Goal: Transaction & Acquisition: Purchase product/service

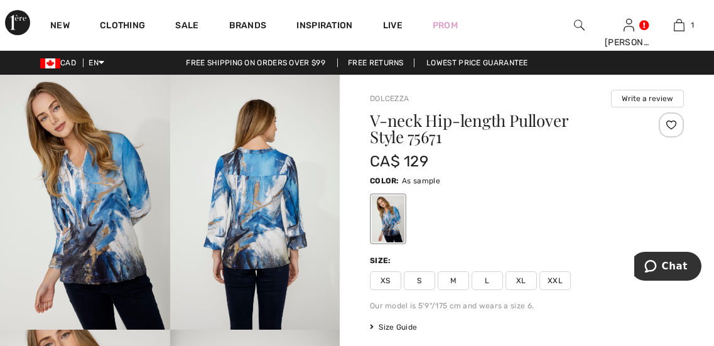
click at [235, 149] on img at bounding box center [255, 202] width 170 height 255
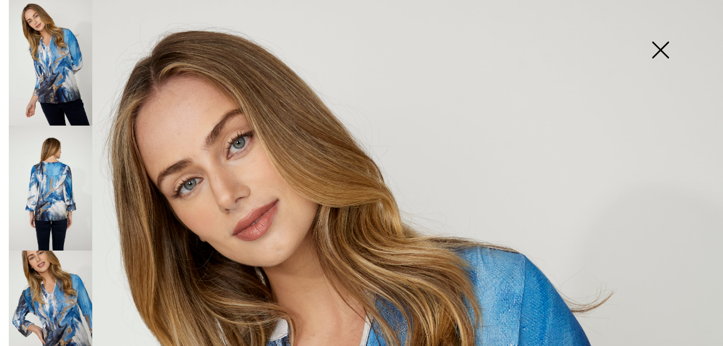
click at [656, 56] on img at bounding box center [660, 51] width 63 height 65
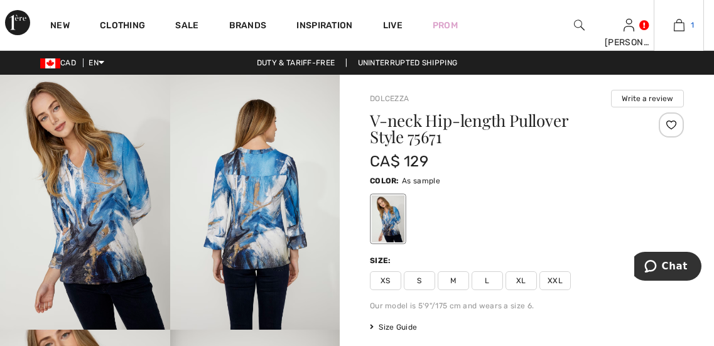
click at [685, 28] on link "1" at bounding box center [678, 25] width 49 height 15
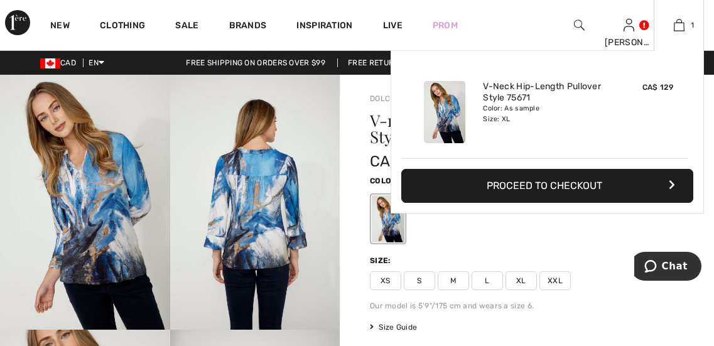
click at [551, 193] on button "Proceed to Checkout" at bounding box center [547, 186] width 292 height 34
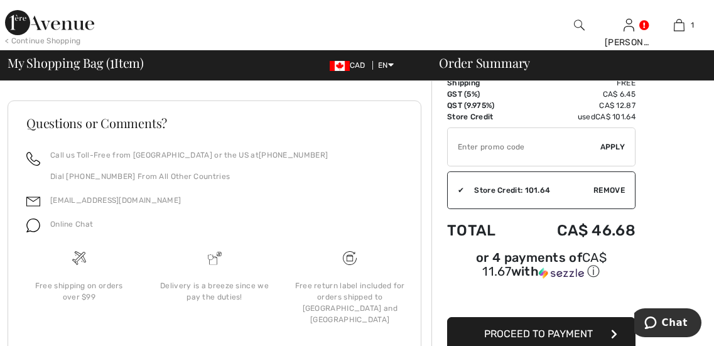
scroll to position [578, 0]
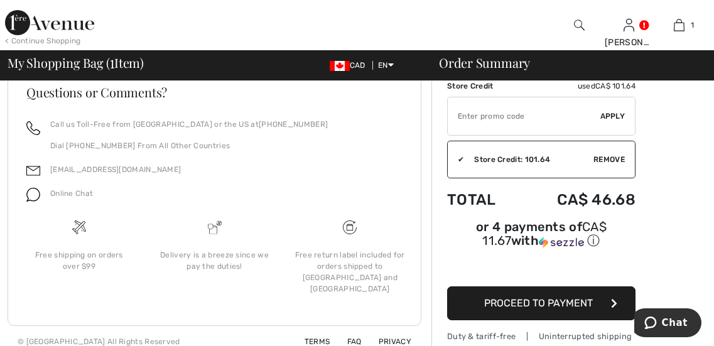
click at [548, 297] on span "Proceed to Payment" at bounding box center [538, 303] width 109 height 12
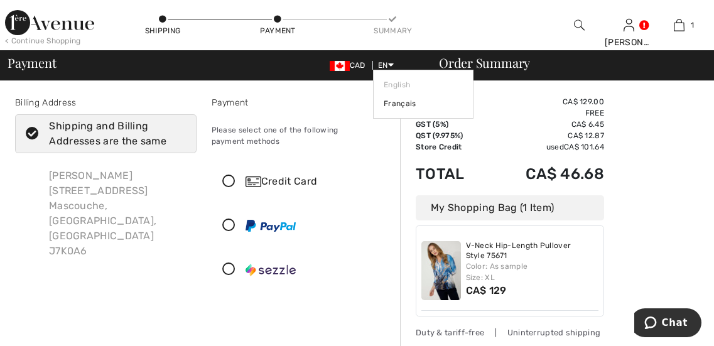
click at [391, 64] on icon at bounding box center [391, 64] width 6 height 9
click at [391, 103] on link "Français" at bounding box center [423, 103] width 79 height 19
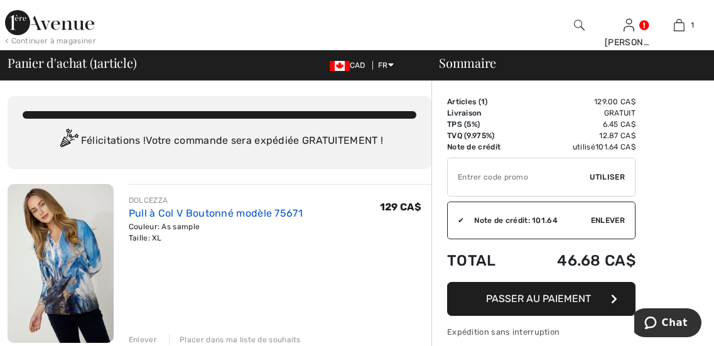
click at [156, 210] on link "Pull à Col V Boutonné modèle 75671" at bounding box center [216, 213] width 174 height 12
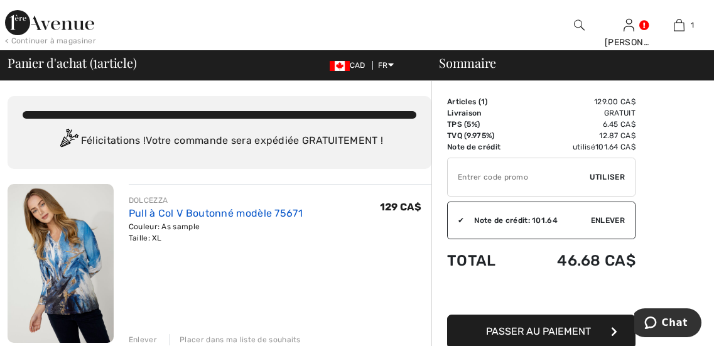
click at [152, 219] on link "Pull à Col V Boutonné modèle 75671" at bounding box center [216, 213] width 174 height 12
click at [137, 207] on link "Pull à Col V Boutonné modèle 75671" at bounding box center [216, 213] width 174 height 12
click at [75, 269] on img at bounding box center [61, 263] width 106 height 159
click at [77, 261] on img at bounding box center [61, 263] width 106 height 159
click at [80, 261] on img at bounding box center [61, 263] width 106 height 159
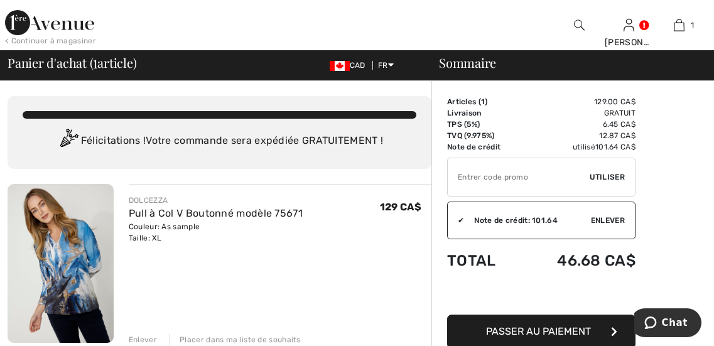
click at [85, 268] on img at bounding box center [61, 263] width 106 height 159
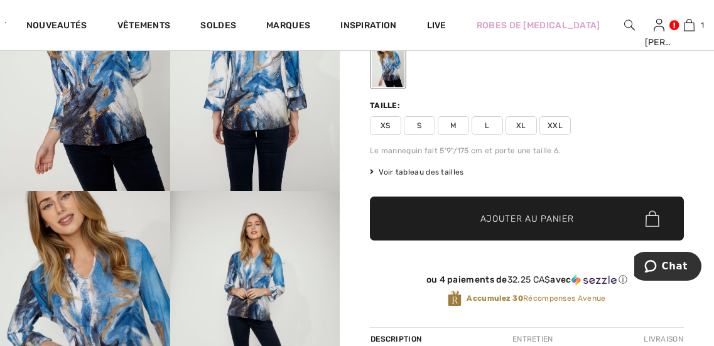
scroll to position [134, 0]
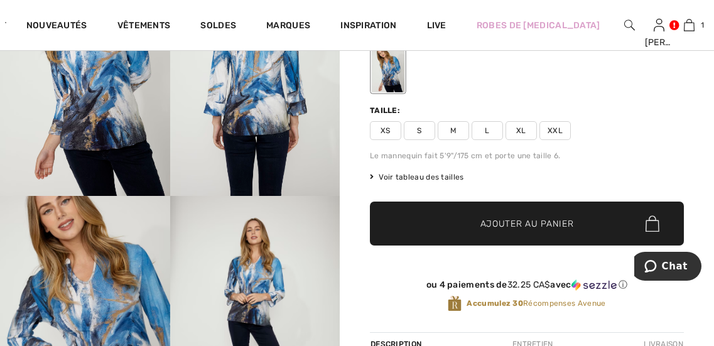
click at [440, 177] on span "Voir tableau des tailles" at bounding box center [417, 176] width 94 height 11
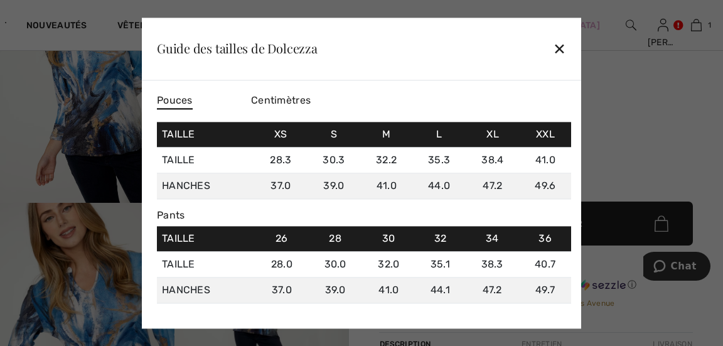
click at [563, 51] on div "✕" at bounding box center [559, 49] width 13 height 26
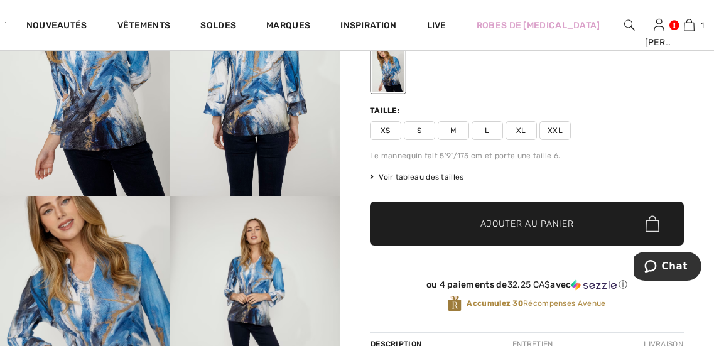
click at [440, 178] on span "Voir tableau des tailles" at bounding box center [417, 176] width 94 height 11
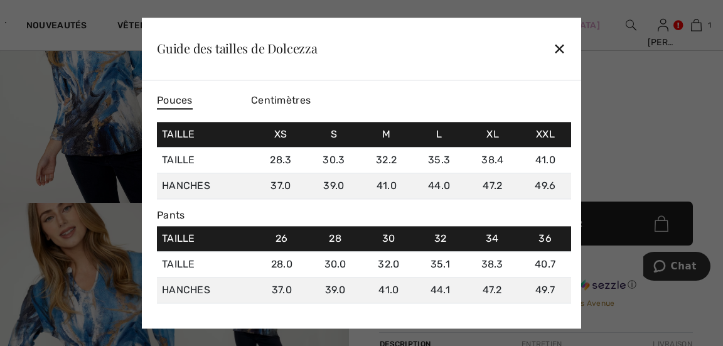
click at [558, 48] on div "✕" at bounding box center [559, 49] width 13 height 26
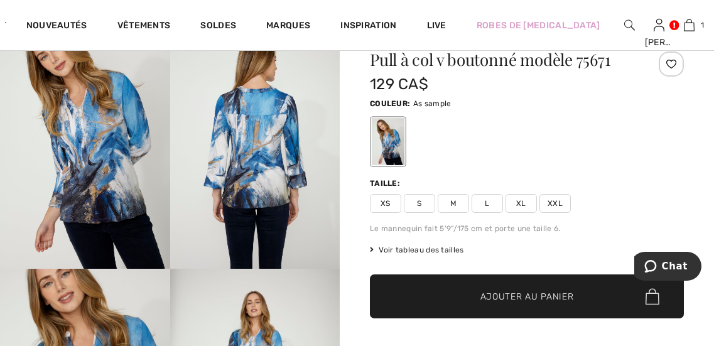
scroll to position [57, 0]
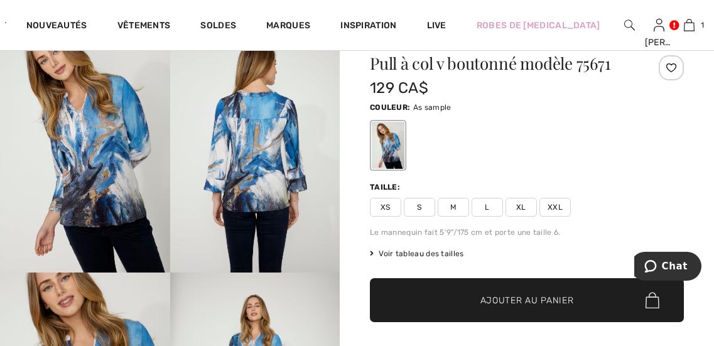
click at [489, 210] on span "L" at bounding box center [487, 207] width 31 height 19
click at [536, 303] on span "Ajouter au panier" at bounding box center [527, 300] width 94 height 13
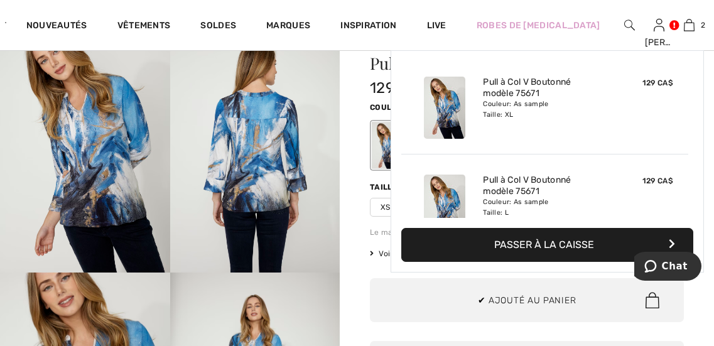
scroll to position [0, 0]
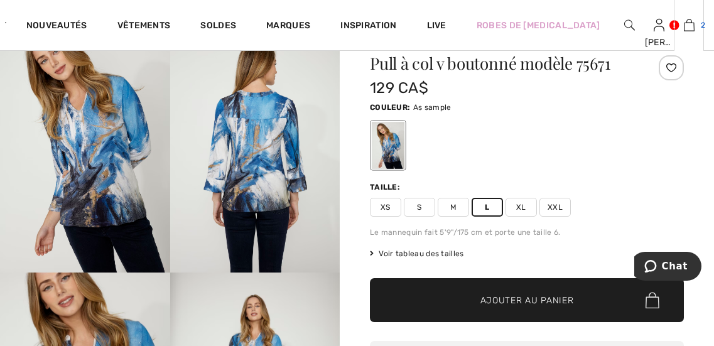
click at [684, 27] on img at bounding box center [689, 25] width 11 height 15
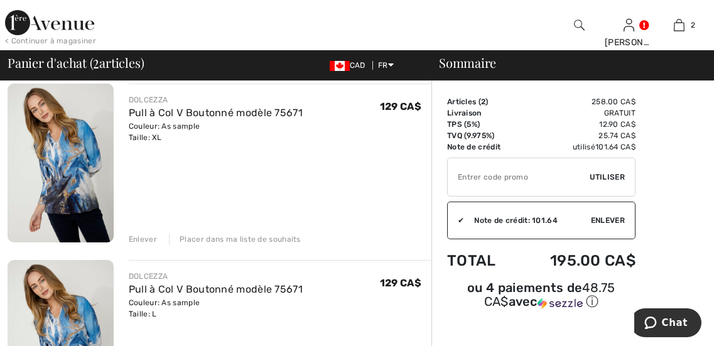
click at [138, 244] on div "Enlever" at bounding box center [143, 239] width 28 height 11
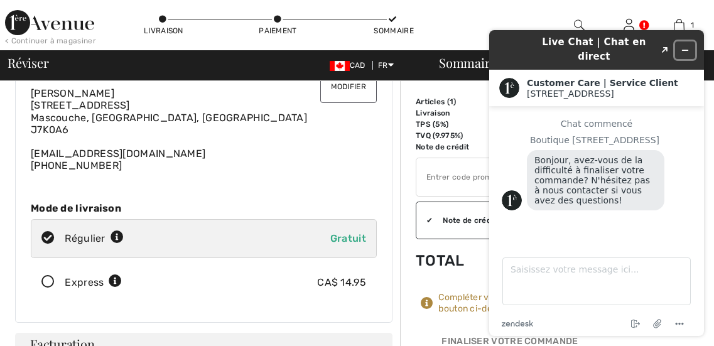
click at [685, 50] on icon "Réduire le widget" at bounding box center [686, 50] width 6 height 0
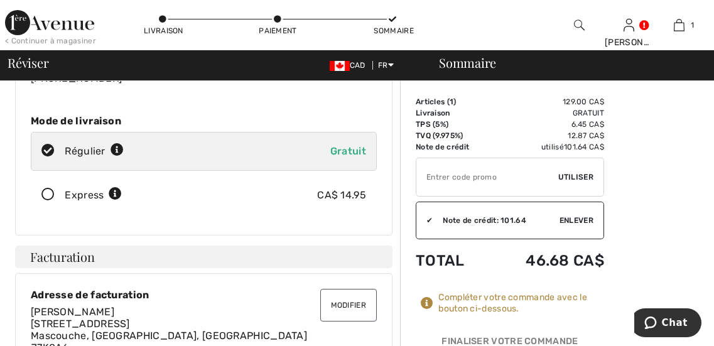
click at [183, 279] on div "Modifier Adresse de facturation Micheline Gadoua 310 Avenue De L'Étang Mascouch…" at bounding box center [203, 324] width 377 height 102
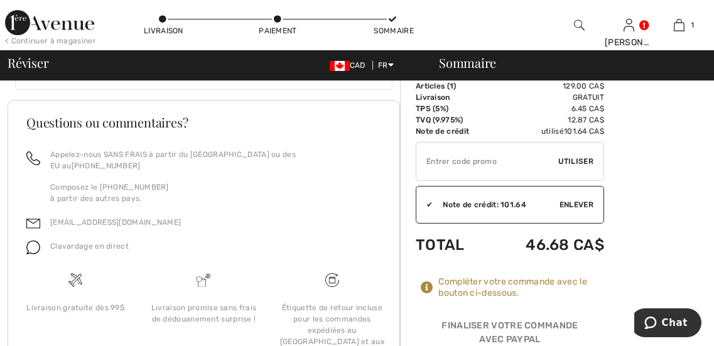
scroll to position [867, 0]
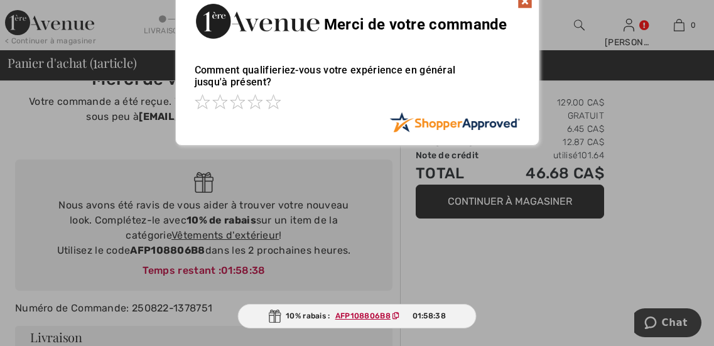
scroll to position [31, 0]
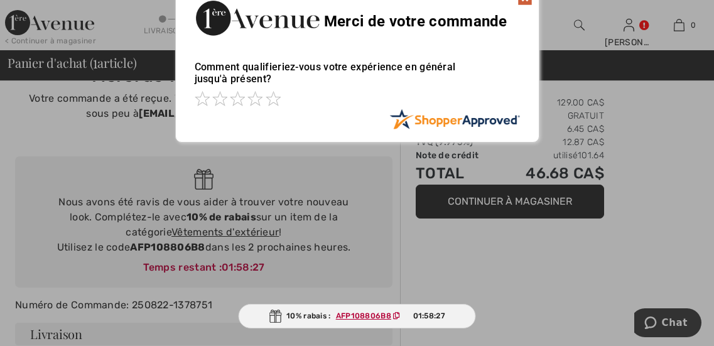
click at [360, 224] on div at bounding box center [357, 173] width 714 height 346
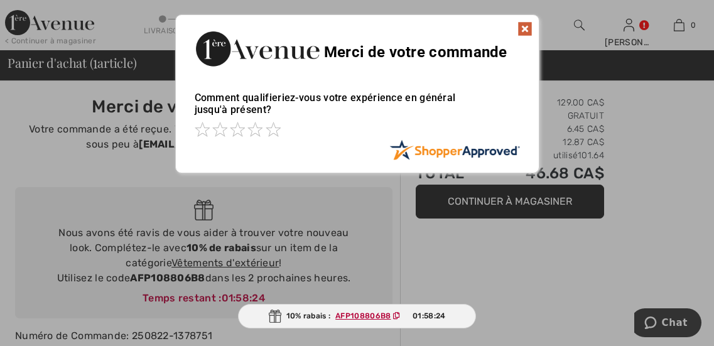
scroll to position [0, 0]
click at [524, 25] on img at bounding box center [524, 28] width 15 height 15
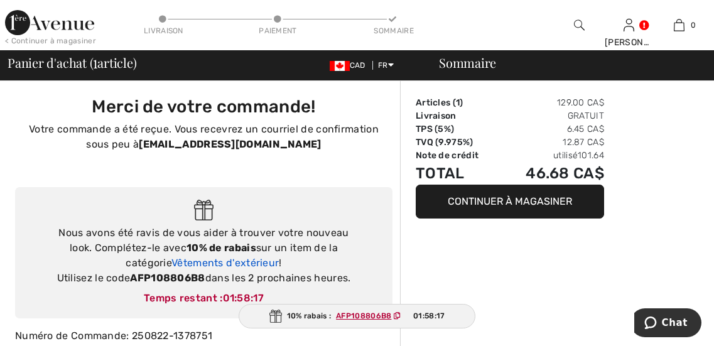
click at [279, 257] on link "Vêtements d'extérieur" at bounding box center [224, 263] width 107 height 12
